Goal: Communication & Community: Answer question/provide support

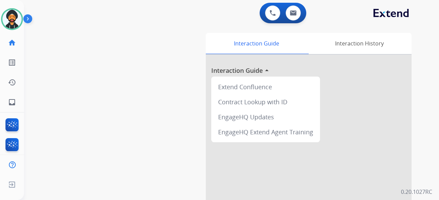
click at [261, 173] on div at bounding box center [309, 183] width 206 height 256
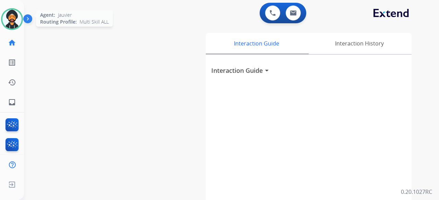
click at [16, 15] on img at bounding box center [11, 19] width 19 height 19
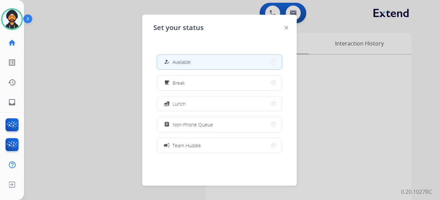
click at [78, 59] on div at bounding box center [219, 100] width 439 height 200
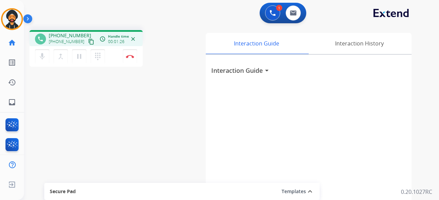
click at [88, 40] on mat-icon "content_copy" at bounding box center [91, 42] width 6 height 6
click at [79, 54] on mat-icon "pause" at bounding box center [79, 56] width 8 height 8
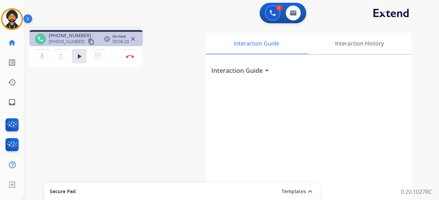
click at [88, 40] on mat-icon "content_copy" at bounding box center [91, 42] width 6 height 6
click at [76, 58] on mat-icon "play_arrow" at bounding box center [79, 56] width 8 height 8
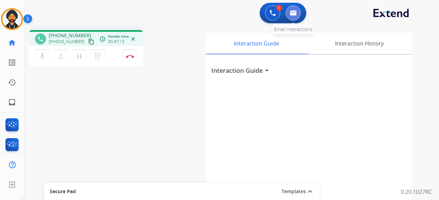
click at [295, 15] on img at bounding box center [293, 12] width 7 height 5
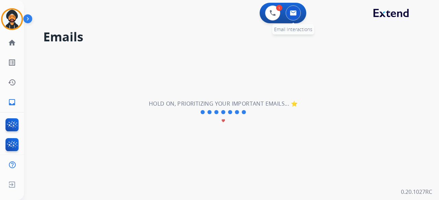
click at [290, 12] on img at bounding box center [293, 12] width 7 height 5
click at [271, 12] on img at bounding box center [272, 13] width 6 height 6
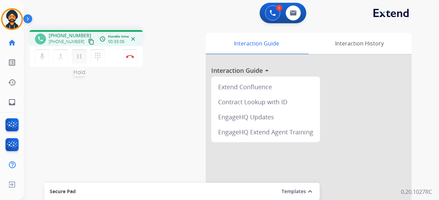
click at [77, 58] on mat-icon "pause" at bounding box center [79, 56] width 8 height 8
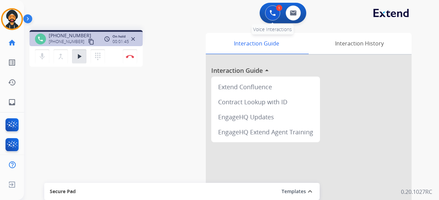
click at [273, 12] on img at bounding box center [272, 13] width 6 height 6
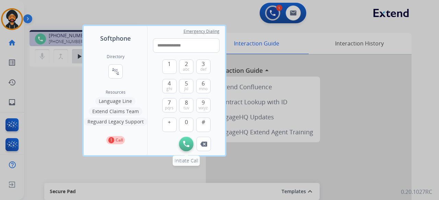
type input "**********"
click at [188, 143] on img at bounding box center [186, 144] width 6 height 6
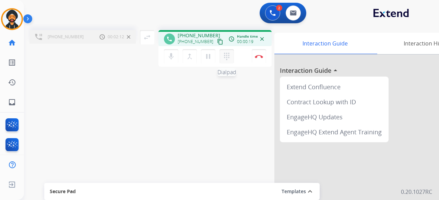
click at [223, 60] on mat-icon "dialpad" at bounding box center [226, 56] width 8 height 8
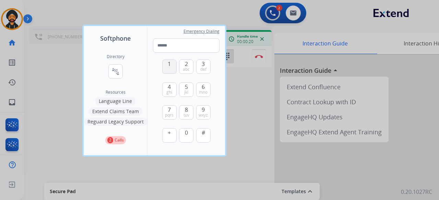
click at [168, 69] on button "1" at bounding box center [169, 67] width 14 height 14
click at [204, 113] on span "wxyz" at bounding box center [202, 115] width 9 height 5
click at [169, 67] on span "1" at bounding box center [169, 64] width 3 height 8
click at [201, 67] on span "def" at bounding box center [203, 69] width 6 height 5
click at [207, 64] on button "3 def" at bounding box center [203, 67] width 14 height 14
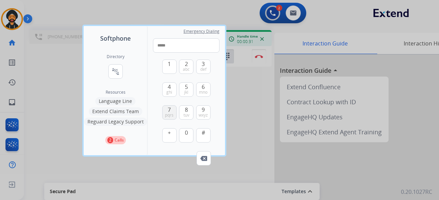
click at [168, 112] on span "7" at bounding box center [169, 110] width 3 height 8
click at [186, 134] on span "0" at bounding box center [186, 133] width 3 height 8
click at [202, 86] on span "6" at bounding box center [202, 87] width 3 height 8
click at [205, 113] on span "wxyz" at bounding box center [202, 115] width 9 height 5
click at [171, 114] on span "pqrs" at bounding box center [169, 115] width 9 height 5
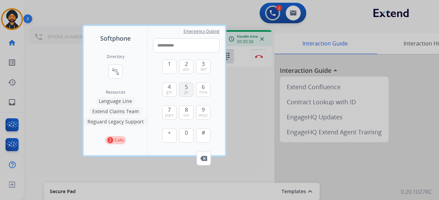
click at [184, 87] on button "5 jkl" at bounding box center [186, 90] width 14 height 14
click at [205, 133] on button "#" at bounding box center [203, 135] width 14 height 14
click at [206, 109] on button "9 wxyz" at bounding box center [203, 113] width 14 height 14
click at [170, 66] on span "1" at bounding box center [169, 64] width 3 height 8
click at [205, 63] on button "3 def" at bounding box center [203, 67] width 14 height 14
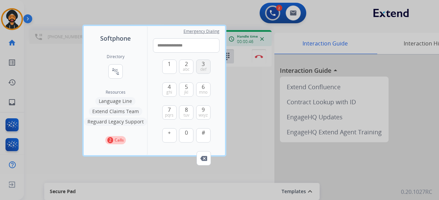
click at [205, 63] on button "3 def" at bounding box center [203, 67] width 14 height 14
click at [168, 112] on span "7" at bounding box center [169, 110] width 3 height 8
click at [187, 130] on span "0" at bounding box center [186, 133] width 3 height 8
click at [205, 90] on span "mno" at bounding box center [203, 92] width 9 height 5
click at [204, 112] on span "9" at bounding box center [202, 110] width 3 height 8
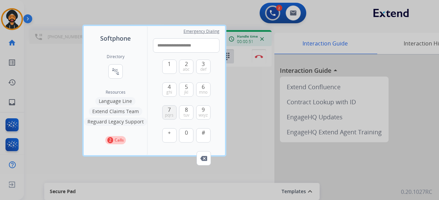
click at [169, 114] on span "pqrs" at bounding box center [169, 115] width 9 height 5
click at [184, 84] on button "5 jkl" at bounding box center [186, 90] width 14 height 14
click at [202, 134] on span "#" at bounding box center [202, 133] width 3 height 8
click at [170, 67] on span "1" at bounding box center [169, 64] width 3 height 8
click at [183, 66] on button "2 abc" at bounding box center [186, 67] width 14 height 14
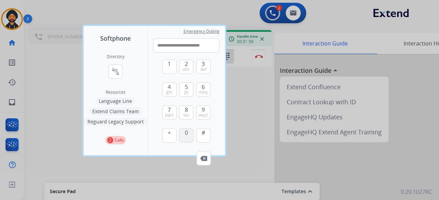
click at [188, 134] on button "0" at bounding box center [186, 135] width 14 height 14
type input "**********"
click at [53, 85] on div at bounding box center [219, 100] width 439 height 200
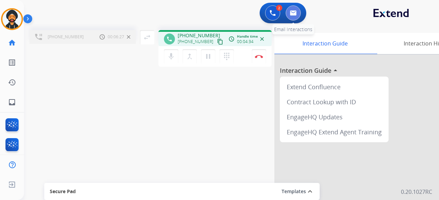
click at [297, 19] on button at bounding box center [292, 12] width 15 height 15
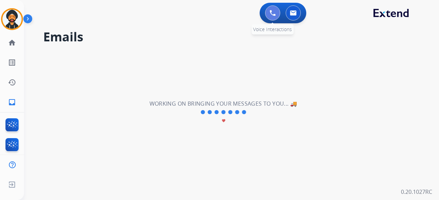
click at [274, 10] on img at bounding box center [272, 13] width 6 height 6
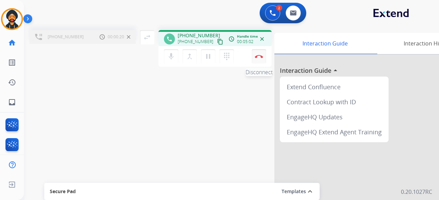
click at [262, 58] on img at bounding box center [259, 56] width 8 height 3
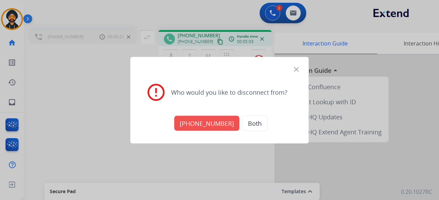
click at [216, 126] on button "[PHONE_NUMBER]" at bounding box center [206, 123] width 65 height 15
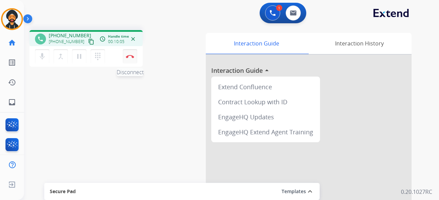
click at [128, 55] on img at bounding box center [130, 56] width 8 height 3
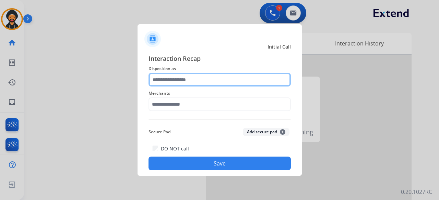
click at [188, 79] on input "text" at bounding box center [219, 80] width 142 height 14
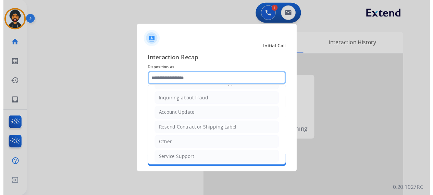
scroll to position [104, 0]
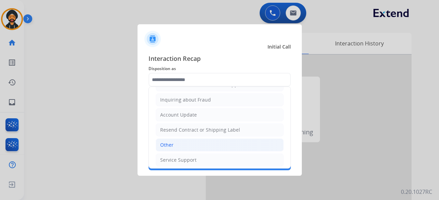
click at [177, 144] on li "Other" at bounding box center [220, 145] width 128 height 13
type input "*****"
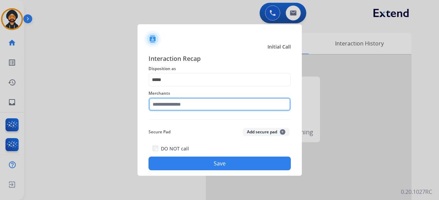
click at [185, 103] on input "text" at bounding box center [219, 105] width 142 height 14
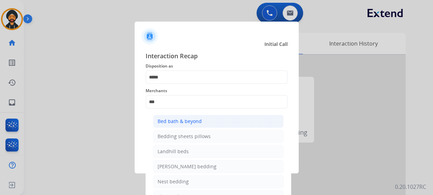
click at [182, 122] on div "Bed bath & beyond" at bounding box center [180, 121] width 44 height 7
type input "**********"
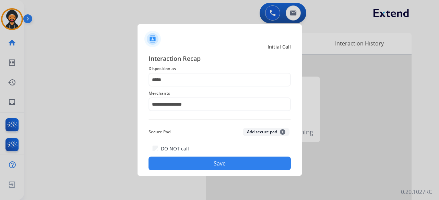
click at [222, 162] on button "Save" at bounding box center [219, 164] width 142 height 14
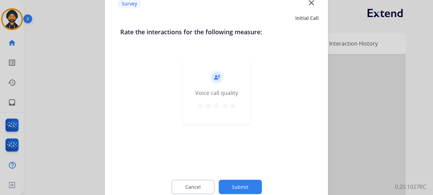
click at [236, 106] on mat-icon "star" at bounding box center [233, 105] width 8 height 8
click at [238, 187] on button "Submit" at bounding box center [240, 187] width 43 height 14
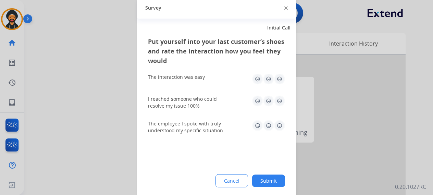
click at [281, 78] on img at bounding box center [279, 78] width 11 height 11
click at [279, 98] on img at bounding box center [279, 100] width 11 height 11
click at [277, 126] on img at bounding box center [279, 125] width 11 height 11
click at [262, 183] on button "Submit" at bounding box center [268, 180] width 33 height 12
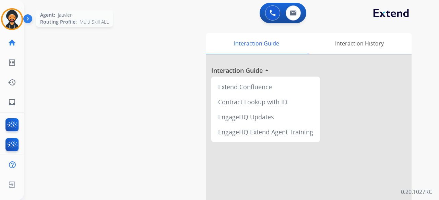
click at [12, 19] on img at bounding box center [11, 19] width 19 height 19
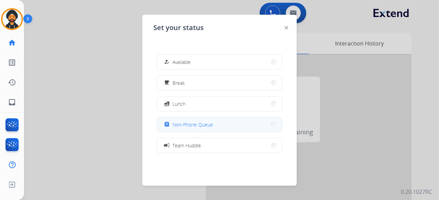
click at [193, 125] on span "Non-Phone Queue" at bounding box center [192, 124] width 40 height 7
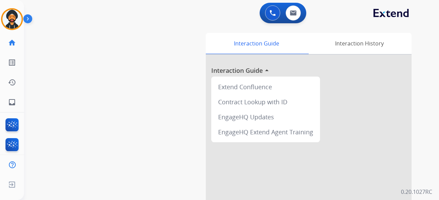
click at [244, 160] on div at bounding box center [309, 183] width 206 height 256
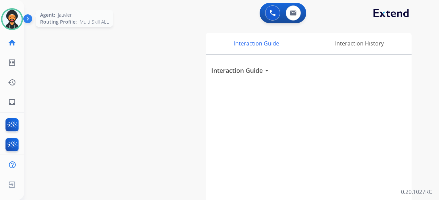
click at [13, 15] on img at bounding box center [11, 19] width 19 height 19
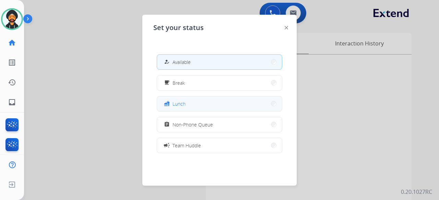
click at [184, 105] on span "Lunch" at bounding box center [178, 103] width 13 height 7
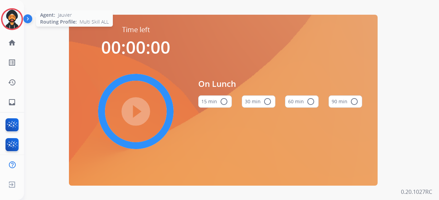
click at [12, 11] on img at bounding box center [11, 19] width 19 height 19
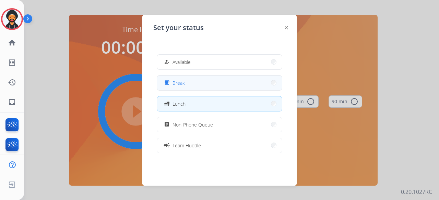
click at [169, 80] on mat-icon "free_breakfast" at bounding box center [167, 83] width 6 height 6
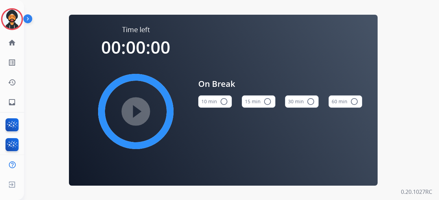
click at [259, 100] on button "15 min radio_button_unchecked" at bounding box center [259, 102] width 34 height 12
click at [140, 114] on mat-icon "play_circle_filled" at bounding box center [136, 112] width 8 height 8
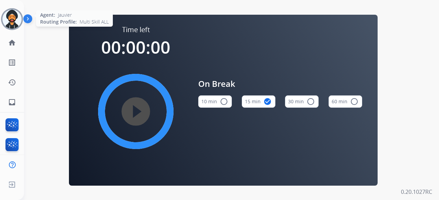
click at [12, 22] on img at bounding box center [11, 19] width 19 height 19
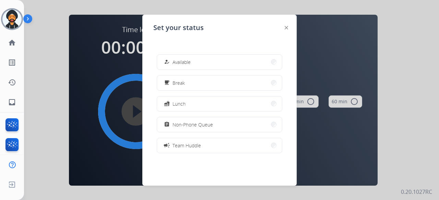
click at [184, 61] on span "Available" at bounding box center [181, 62] width 18 height 7
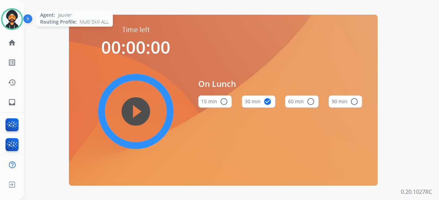
click at [14, 9] on div at bounding box center [12, 19] width 22 height 22
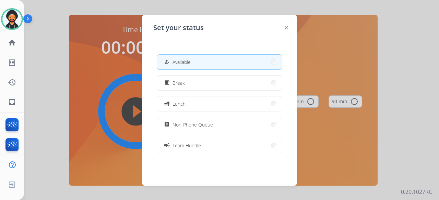
click at [225, 65] on button "how_to_reg Available" at bounding box center [219, 62] width 125 height 15
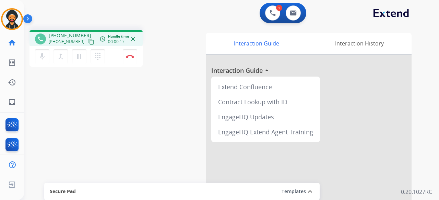
click at [88, 42] on mat-icon "content_copy" at bounding box center [91, 42] width 6 height 6
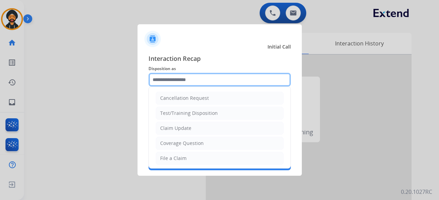
click at [208, 78] on input "text" at bounding box center [219, 80] width 142 height 14
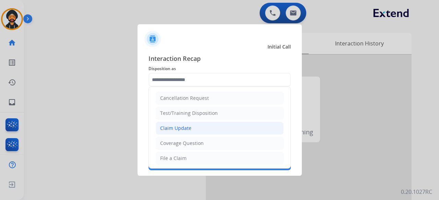
click at [183, 126] on div "Claim Update" at bounding box center [175, 128] width 31 height 7
type input "**********"
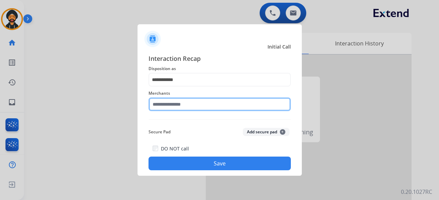
click at [173, 108] on input "text" at bounding box center [219, 105] width 142 height 14
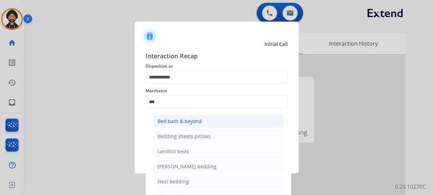
click at [185, 126] on li "Bed bath & beyond" at bounding box center [218, 121] width 131 height 13
type input "**********"
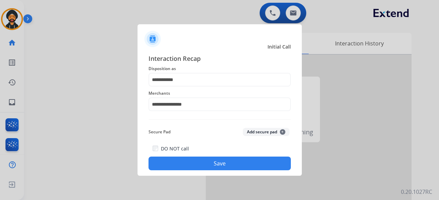
click at [207, 163] on button "Save" at bounding box center [219, 164] width 142 height 14
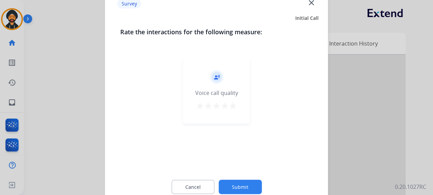
click at [248, 189] on button "Submit" at bounding box center [240, 187] width 43 height 14
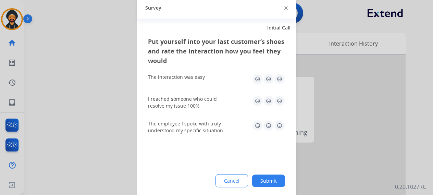
click at [263, 180] on button "Submit" at bounding box center [268, 180] width 33 height 12
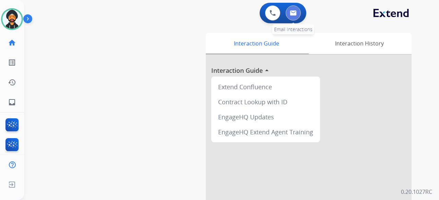
click at [292, 15] on img at bounding box center [293, 12] width 7 height 5
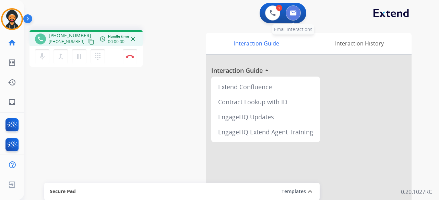
click at [286, 11] on button at bounding box center [292, 12] width 15 height 15
select select "**********"
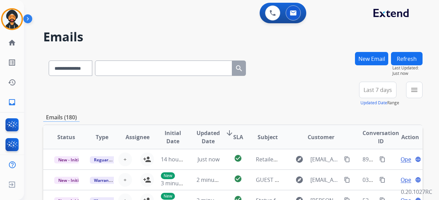
click at [363, 56] on button "New Email" at bounding box center [371, 58] width 33 height 13
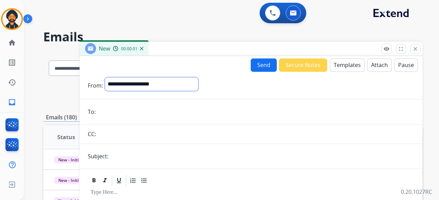
click at [127, 87] on select "**********" at bounding box center [151, 84] width 93 height 14
select select "**********"
click at [105, 77] on select "**********" at bounding box center [151, 84] width 93 height 14
paste input "**********"
type input "**********"
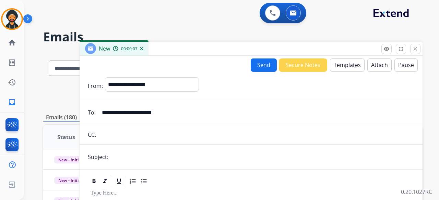
click at [125, 158] on input "text" at bounding box center [262, 157] width 304 height 14
type input "**********"
click at [295, 110] on input "**********" at bounding box center [256, 113] width 316 height 14
click at [340, 59] on button "Templates" at bounding box center [347, 65] width 35 height 13
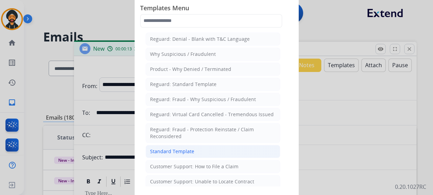
click at [187, 149] on div "Standard Template" at bounding box center [172, 151] width 44 height 7
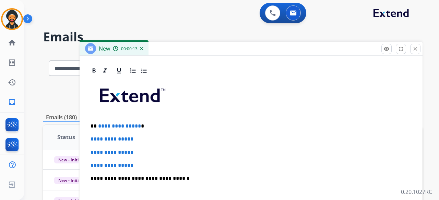
scroll to position [158, 0]
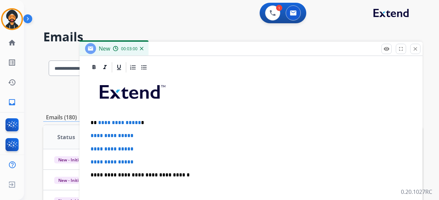
drag, startPoint x: 174, startPoint y: 4, endPoint x: 183, endPoint y: 6, distance: 9.1
click at [174, 4] on div "1 Voice Interactions 0 Email Interactions" at bounding box center [227, 14] width 390 height 22
click at [274, 16] on button at bounding box center [272, 12] width 15 height 15
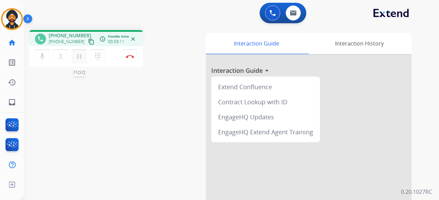
click at [83, 57] on button "pause Hold" at bounding box center [79, 56] width 14 height 14
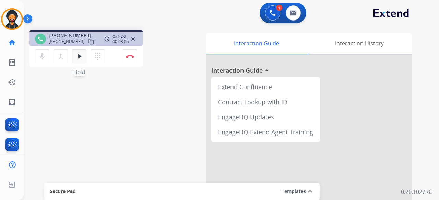
click at [83, 57] on button "play_arrow Hold" at bounding box center [79, 56] width 14 height 14
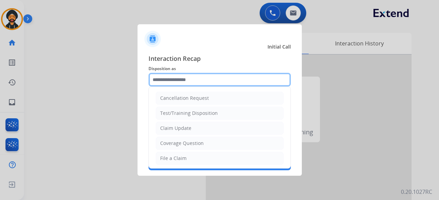
click at [165, 76] on input "text" at bounding box center [219, 80] width 142 height 14
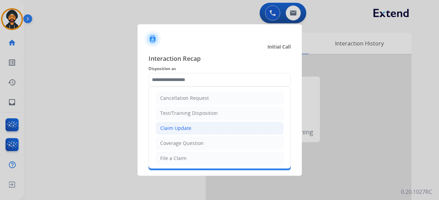
click at [183, 129] on div "Claim Update" at bounding box center [175, 128] width 31 height 7
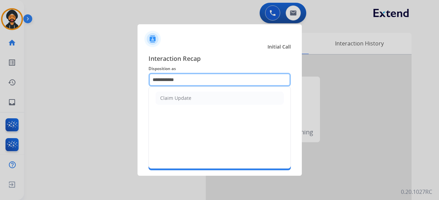
click at [173, 78] on input "**********" at bounding box center [219, 80] width 142 height 14
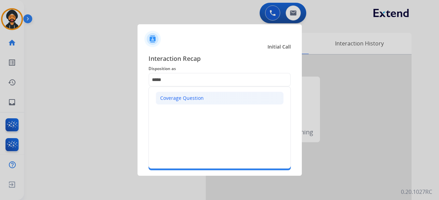
click at [180, 94] on li "Coverage Question" at bounding box center [220, 98] width 128 height 13
type input "**********"
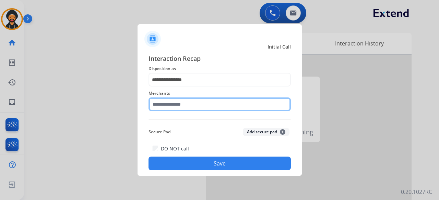
click at [174, 101] on input "text" at bounding box center [219, 105] width 142 height 14
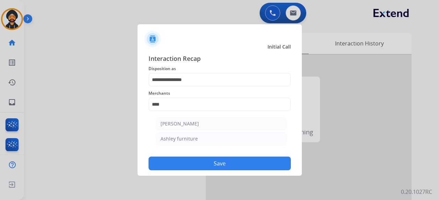
click at [180, 140] on div "Ashley furniture" at bounding box center [178, 139] width 37 height 7
type input "**********"
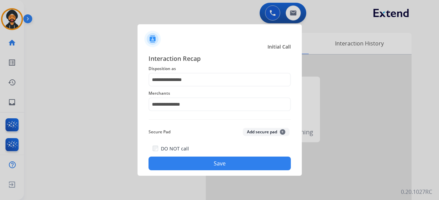
click at [187, 164] on button "Save" at bounding box center [219, 164] width 142 height 14
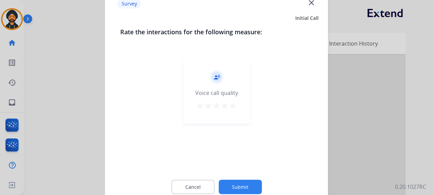
click at [242, 180] on button "Submit" at bounding box center [240, 187] width 43 height 14
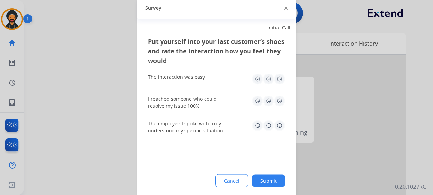
click at [272, 182] on button "Submit" at bounding box center [268, 180] width 33 height 12
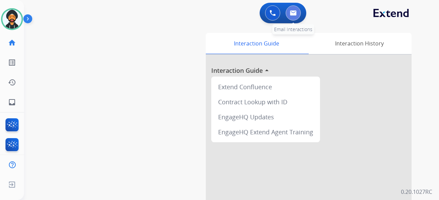
click at [291, 12] on img at bounding box center [293, 12] width 7 height 5
select select "**********"
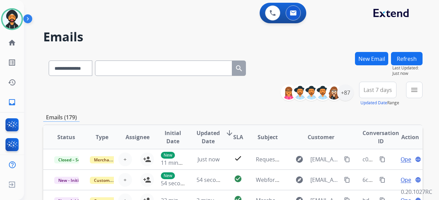
click at [367, 57] on button "New Email" at bounding box center [371, 58] width 33 height 13
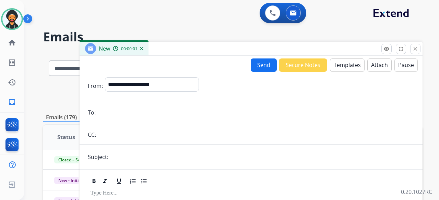
click at [347, 59] on button "Templates" at bounding box center [347, 65] width 35 height 13
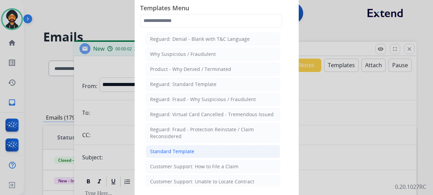
click at [169, 149] on div "Standard Template" at bounding box center [172, 151] width 44 height 7
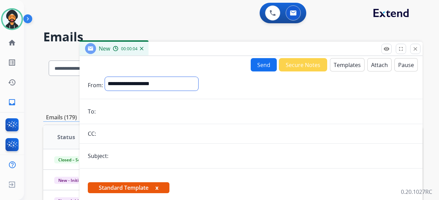
click at [119, 85] on select "**********" at bounding box center [151, 84] width 93 height 14
select select "**********"
click at [105, 77] on select "**********" at bounding box center [151, 84] width 93 height 14
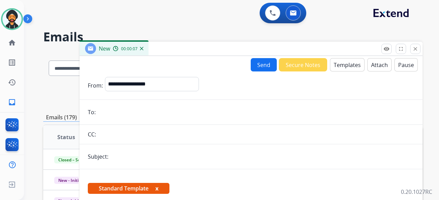
paste input "**********"
type input "**********"
click at [132, 156] on input "text" at bounding box center [262, 157] width 304 height 14
type input "**********"
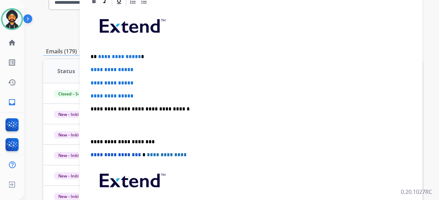
scroll to position [69, 0]
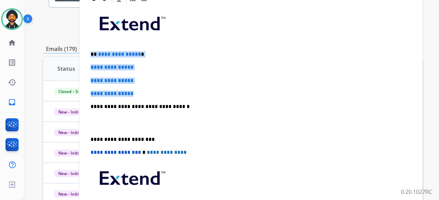
drag, startPoint x: 139, startPoint y: 93, endPoint x: 108, endPoint y: 54, distance: 49.9
click at [77, 52] on div "**********" at bounding box center [232, 153] width 379 height 338
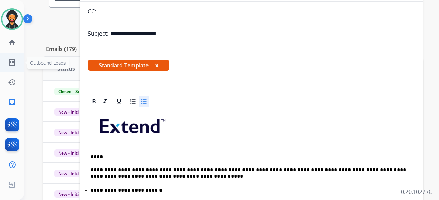
scroll to position [55, 0]
click at [98, 157] on p "****" at bounding box center [247, 157] width 315 height 6
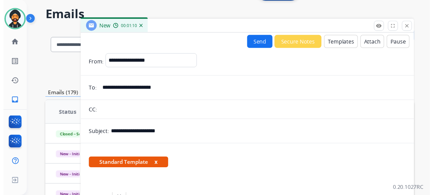
scroll to position [0, 0]
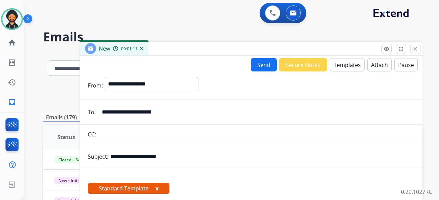
click at [267, 66] on button "Send" at bounding box center [263, 64] width 26 height 13
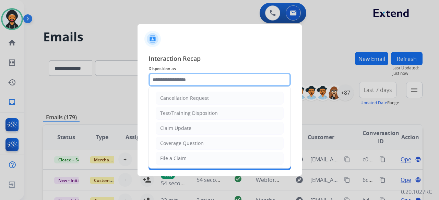
drag, startPoint x: 178, startPoint y: 85, endPoint x: 177, endPoint y: 79, distance: 5.5
click at [178, 84] on input "text" at bounding box center [219, 80] width 142 height 14
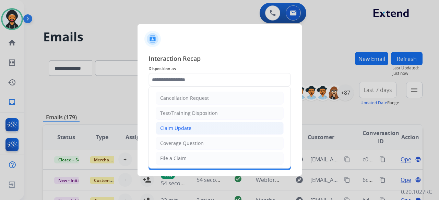
click at [181, 128] on div "Claim Update" at bounding box center [175, 128] width 31 height 7
type input "**********"
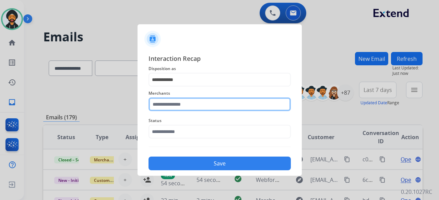
click at [165, 102] on input "text" at bounding box center [219, 105] width 142 height 14
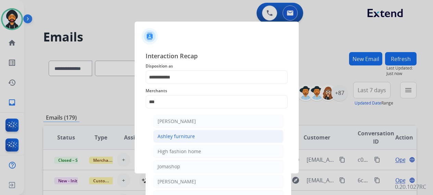
click at [181, 137] on div "Ashley furniture" at bounding box center [176, 136] width 37 height 7
type input "**********"
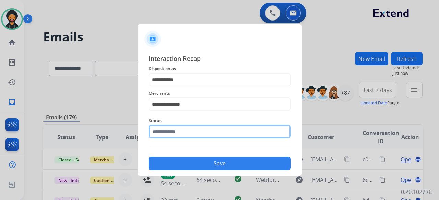
click at [172, 133] on input "text" at bounding box center [219, 132] width 142 height 14
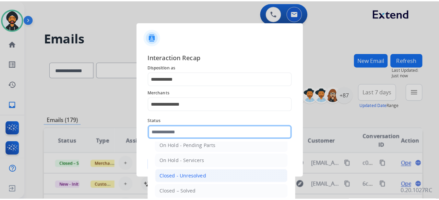
scroll to position [39, 0]
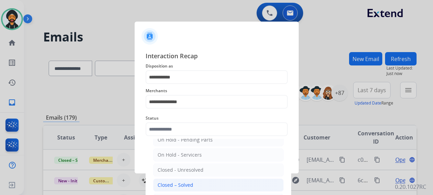
click at [178, 185] on div "Closed – Solved" at bounding box center [176, 185] width 36 height 7
type input "**********"
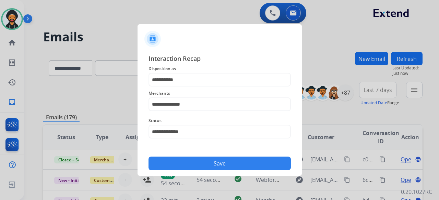
click at [215, 168] on button "Save" at bounding box center [219, 164] width 142 height 14
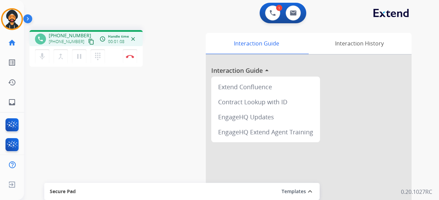
click at [88, 42] on mat-icon "content_copy" at bounding box center [91, 42] width 6 height 6
click at [127, 55] on img at bounding box center [130, 56] width 8 height 3
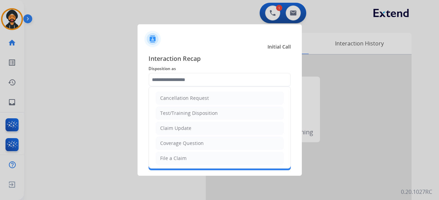
click at [158, 76] on input "text" at bounding box center [219, 80] width 142 height 14
click at [186, 128] on div "Claim Update" at bounding box center [175, 128] width 31 height 7
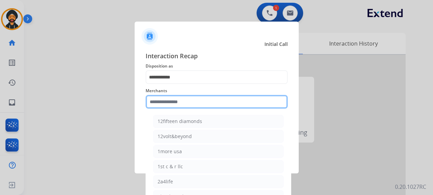
click at [173, 109] on div "Merchants 12fifteen diamonds 12volt&beyond 1more usa 1st c & r llc 2a4life 2lou…" at bounding box center [217, 97] width 142 height 27
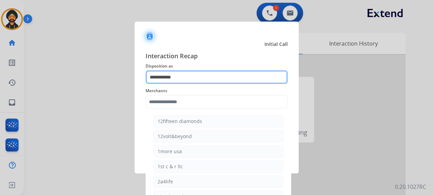
click at [177, 76] on input "**********" at bounding box center [217, 77] width 142 height 14
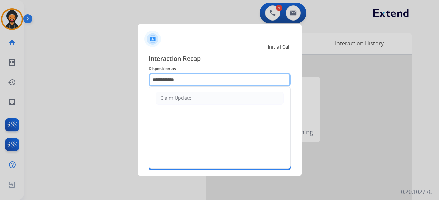
type input "*"
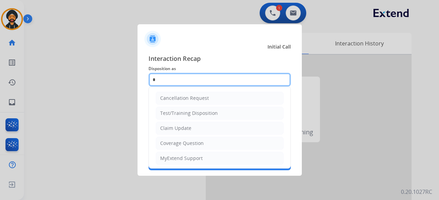
type input "*"
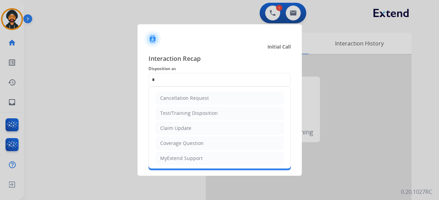
click at [90, 114] on div at bounding box center [219, 100] width 439 height 200
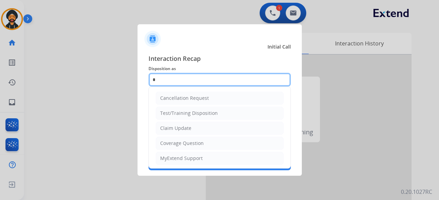
click at [176, 85] on input "*" at bounding box center [219, 80] width 142 height 14
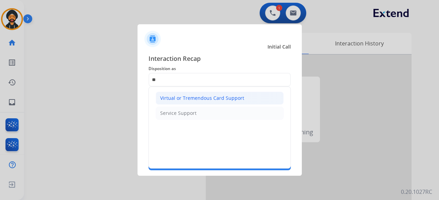
click at [177, 96] on div "Virtual or Tremendous Card Support" at bounding box center [202, 98] width 84 height 7
type input "**********"
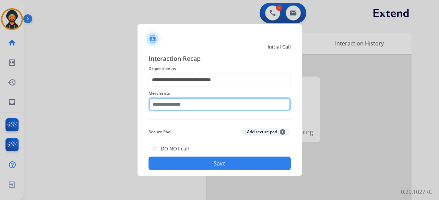
click at [172, 103] on input "text" at bounding box center [219, 105] width 142 height 14
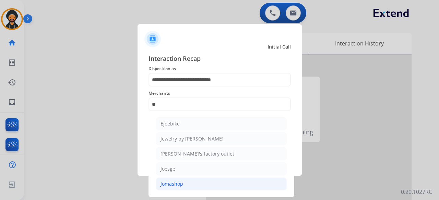
click at [182, 183] on div "Jomashop" at bounding box center [171, 184] width 23 height 7
type input "********"
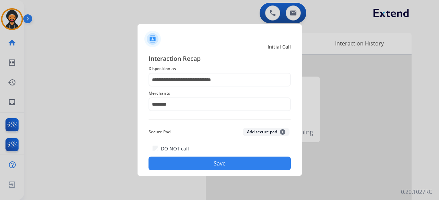
click at [177, 168] on button "Save" at bounding box center [219, 164] width 142 height 14
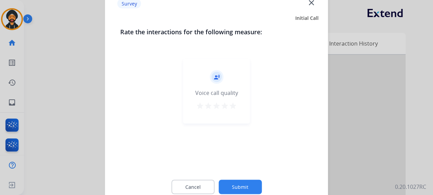
click at [246, 184] on button "Submit" at bounding box center [240, 187] width 43 height 14
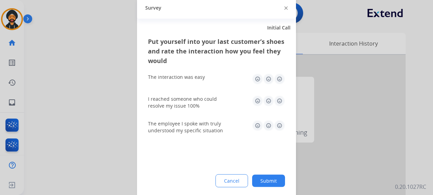
click at [273, 180] on button "Submit" at bounding box center [268, 180] width 33 height 12
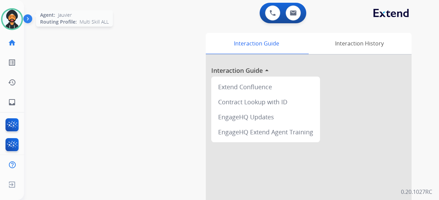
click at [10, 13] on img at bounding box center [11, 19] width 19 height 19
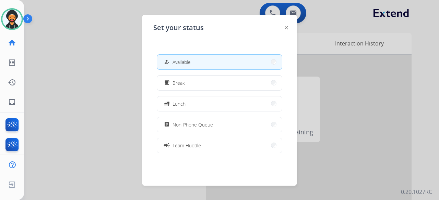
click at [192, 130] on button "assignment Non-Phone Queue" at bounding box center [219, 125] width 125 height 15
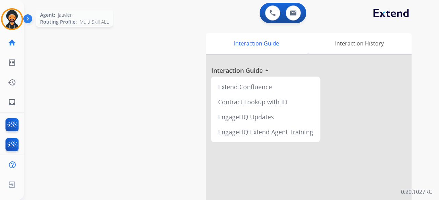
click at [12, 22] on img at bounding box center [11, 19] width 19 height 19
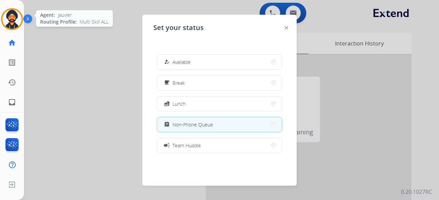
click at [11, 16] on img at bounding box center [11, 19] width 19 height 19
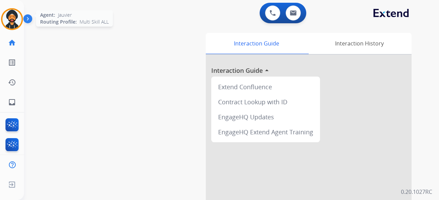
click at [8, 16] on img at bounding box center [11, 19] width 19 height 19
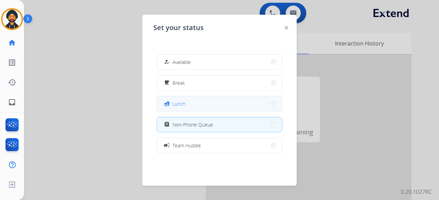
click at [182, 104] on span "Lunch" at bounding box center [178, 103] width 13 height 7
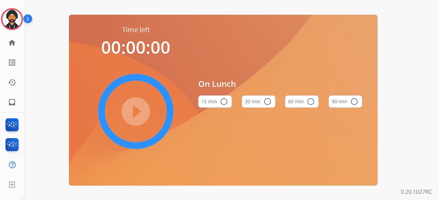
click at [307, 103] on mat-icon "radio_button_unchecked" at bounding box center [310, 102] width 8 height 8
click at [140, 112] on mat-icon "play_circle_filled" at bounding box center [136, 112] width 8 height 8
